Goal: Use online tool/utility: Utilize a website feature to perform a specific function

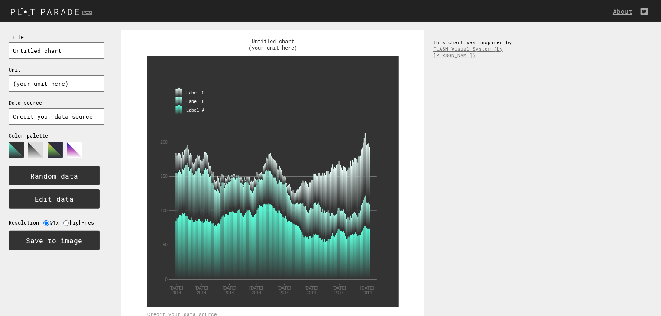
click at [55, 19] on div "About Title Untitled chart Unit (your unit here) Data source Credit your data s…" at bounding box center [330, 11] width 661 height 22
click at [63, 13] on img at bounding box center [52, 11] width 105 height 14
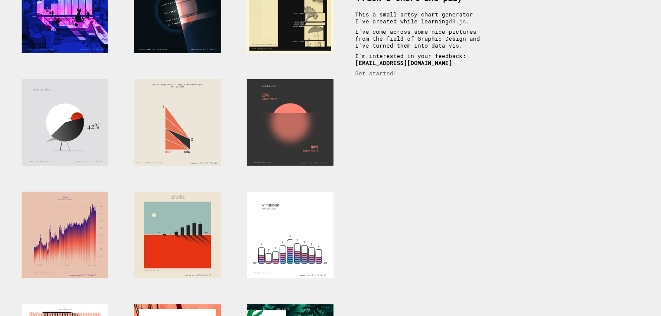
scroll to position [94, 0]
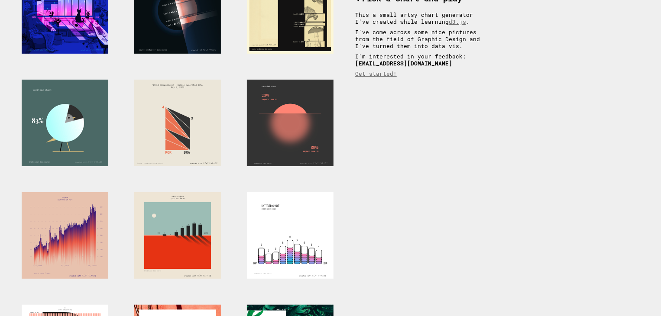
click at [81, 132] on div at bounding box center [65, 123] width 87 height 87
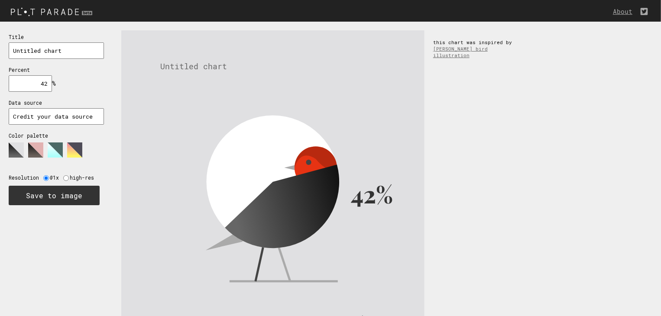
click at [32, 147] on polygon at bounding box center [35, 150] width 15 height 15
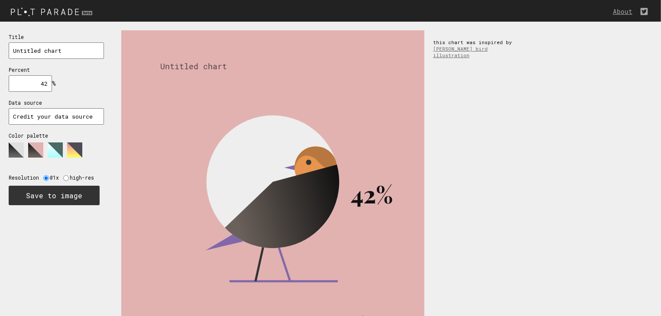
click at [46, 151] on icon at bounding box center [52, 154] width 87 height 22
click at [52, 152] on polygon at bounding box center [55, 150] width 15 height 15
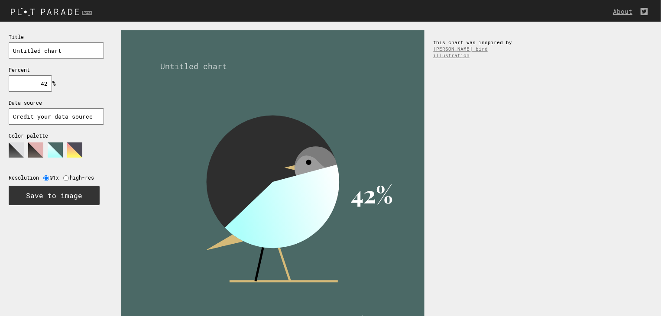
click at [68, 151] on polygon at bounding box center [74, 150] width 15 height 15
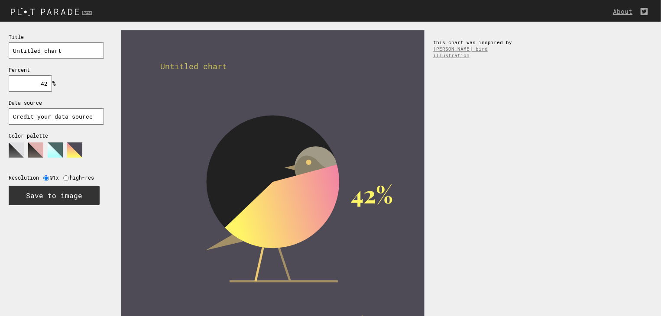
click at [12, 145] on polygon at bounding box center [16, 150] width 15 height 15
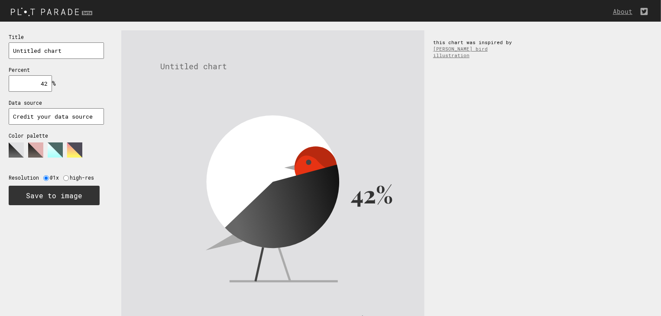
click at [70, 54] on input "Untitled chart" at bounding box center [56, 50] width 95 height 16
click at [46, 91] on div "Title Untitled chart Percent 42 % needs to be between 0% and 100% Data source C…" at bounding box center [56, 119] width 113 height 194
click at [49, 85] on input "42" at bounding box center [30, 83] width 43 height 16
type input "4"
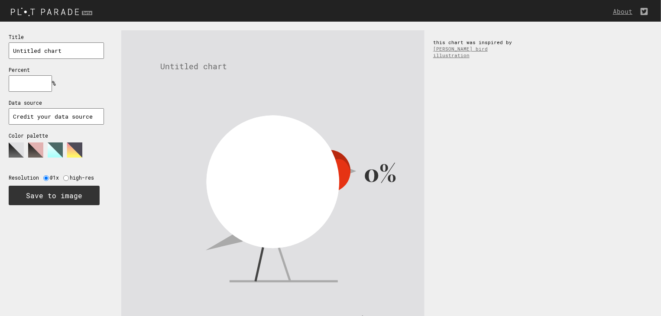
type input "1"
type input "2"
type input "3"
type input "4"
type input "5"
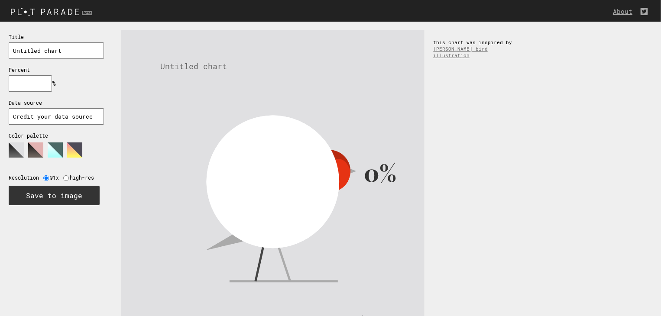
type input "6"
type input "7"
type input "8"
type input "9"
type input "0"
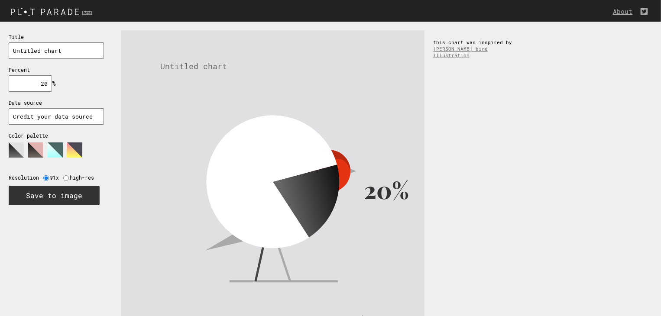
type input "2"
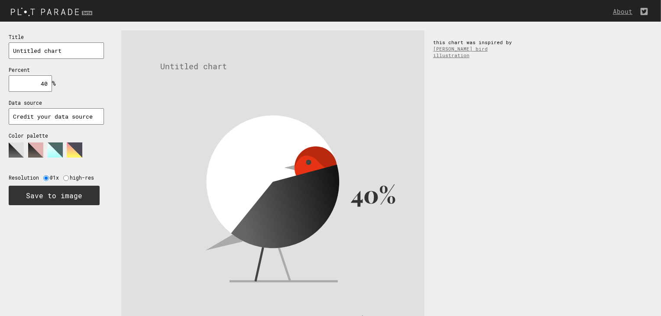
type input "4"
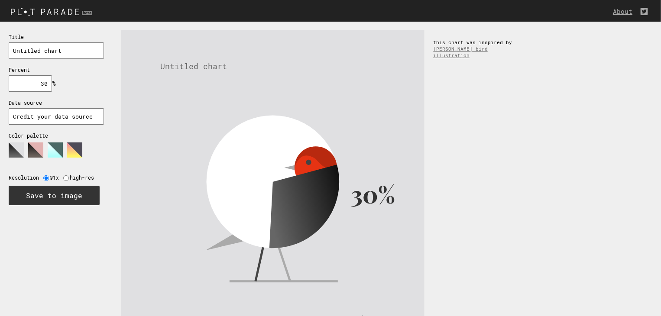
type input "3"
type input "2"
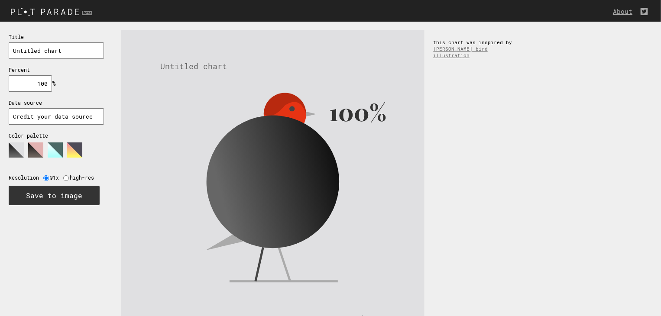
type input "100"
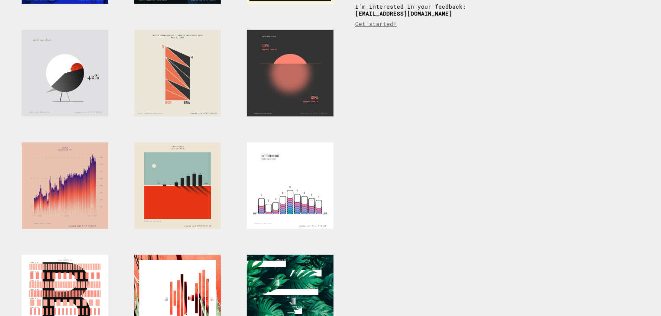
scroll to position [143, 0]
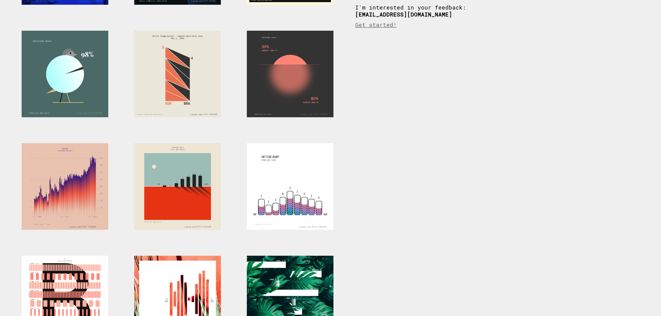
click at [75, 83] on div at bounding box center [65, 74] width 87 height 87
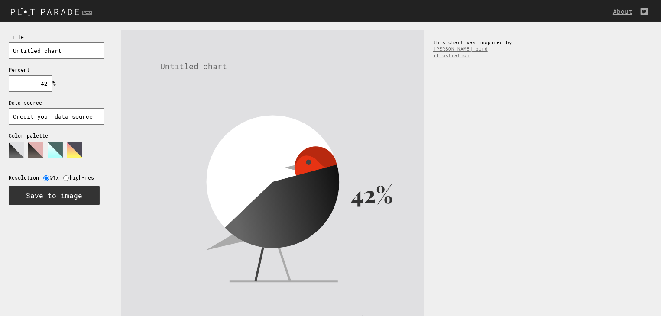
click at [78, 149] on polygon at bounding box center [74, 150] width 15 height 15
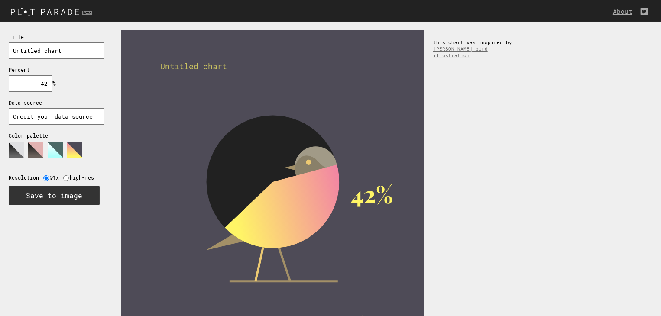
click at [19, 148] on polygon at bounding box center [16, 150] width 15 height 15
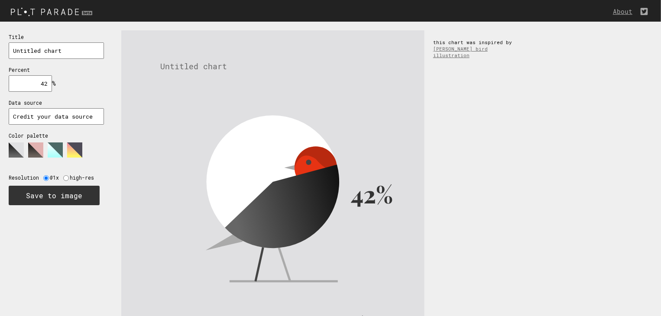
click at [66, 177] on input "radio" at bounding box center [66, 178] width 6 height 6
radio input "true"
click at [58, 9] on img at bounding box center [52, 11] width 105 height 14
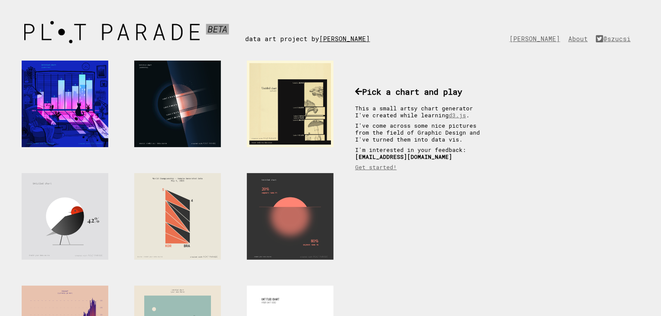
click at [343, 39] on link "Krisztina Szűcs" at bounding box center [346, 39] width 55 height 8
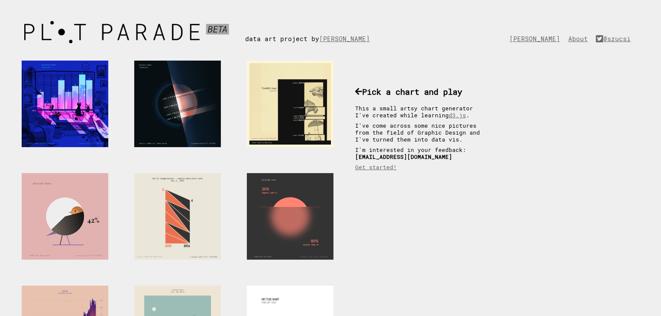
click at [78, 233] on div at bounding box center [65, 216] width 87 height 87
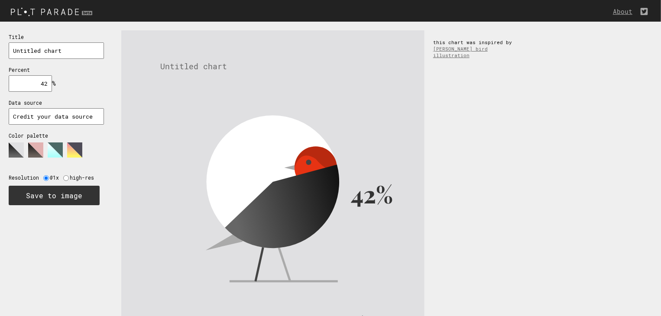
click at [225, 66] on text "Untitled chart" at bounding box center [193, 66] width 67 height 10
click at [49, 84] on input "42" at bounding box center [30, 83] width 43 height 16
type input "4"
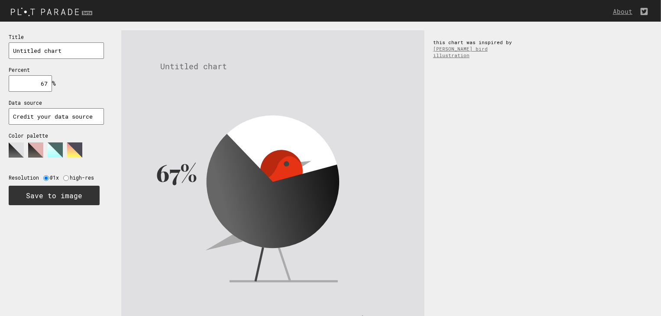
click at [61, 152] on polygon at bounding box center [55, 150] width 15 height 15
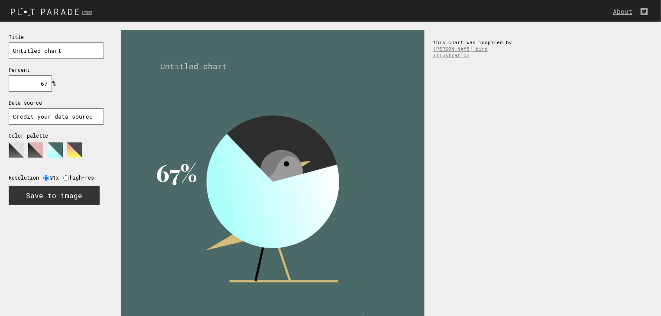
click at [47, 85] on input "67" at bounding box center [30, 83] width 43 height 16
type input "6"
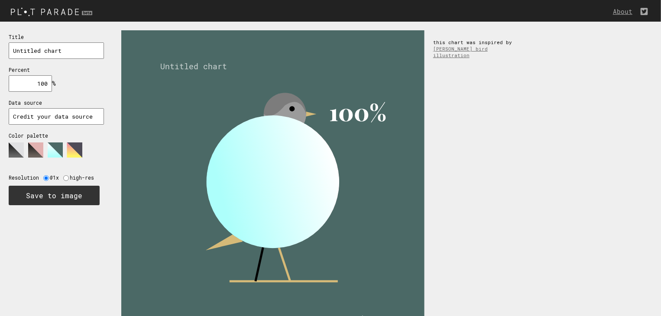
type input "100"
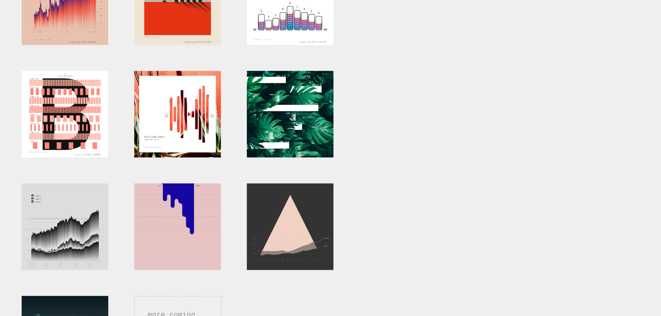
scroll to position [331, 0]
